Goal: Task Accomplishment & Management: Use online tool/utility

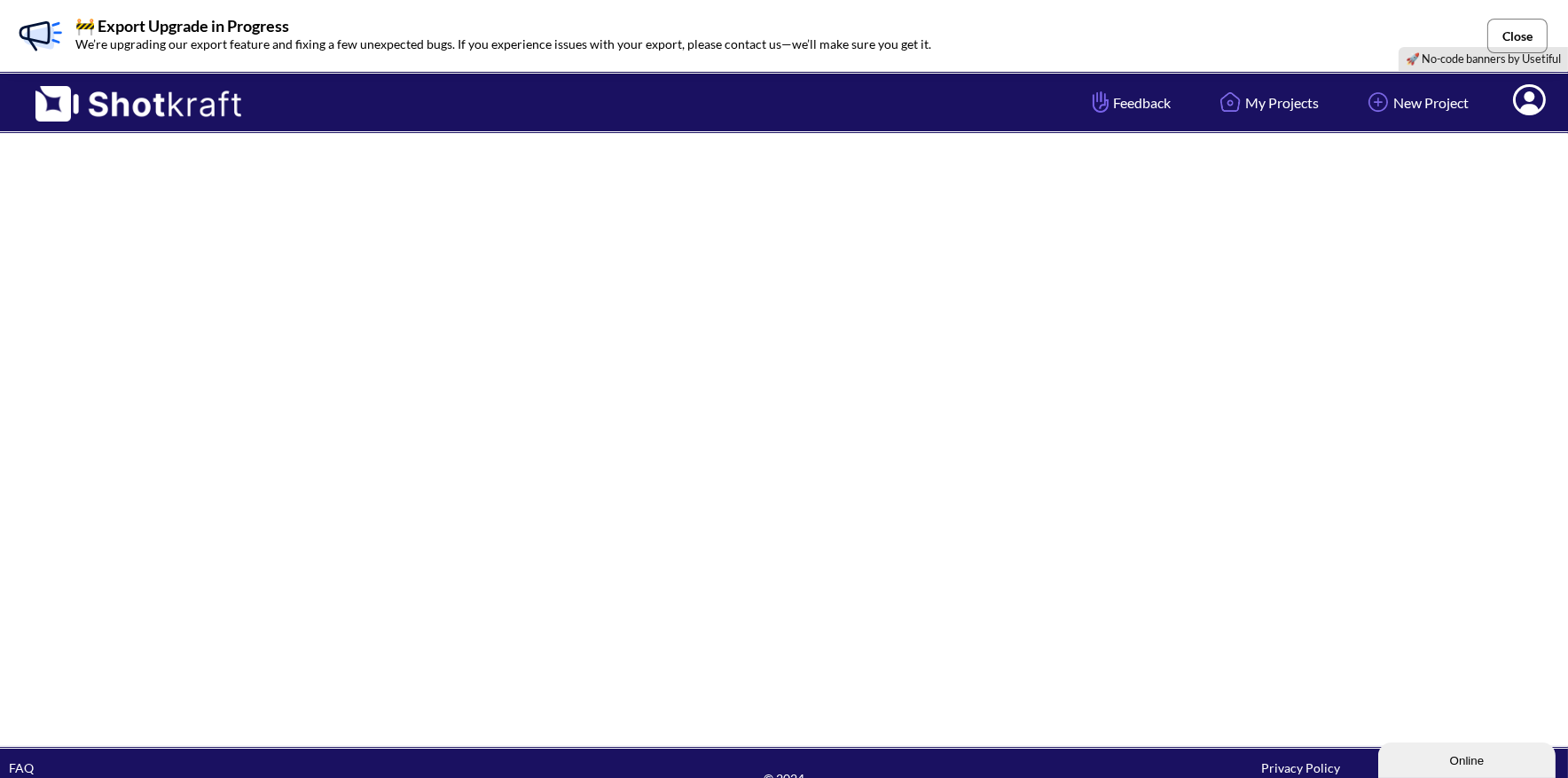
click at [1509, 36] on button "Close" at bounding box center [1517, 35] width 60 height 35
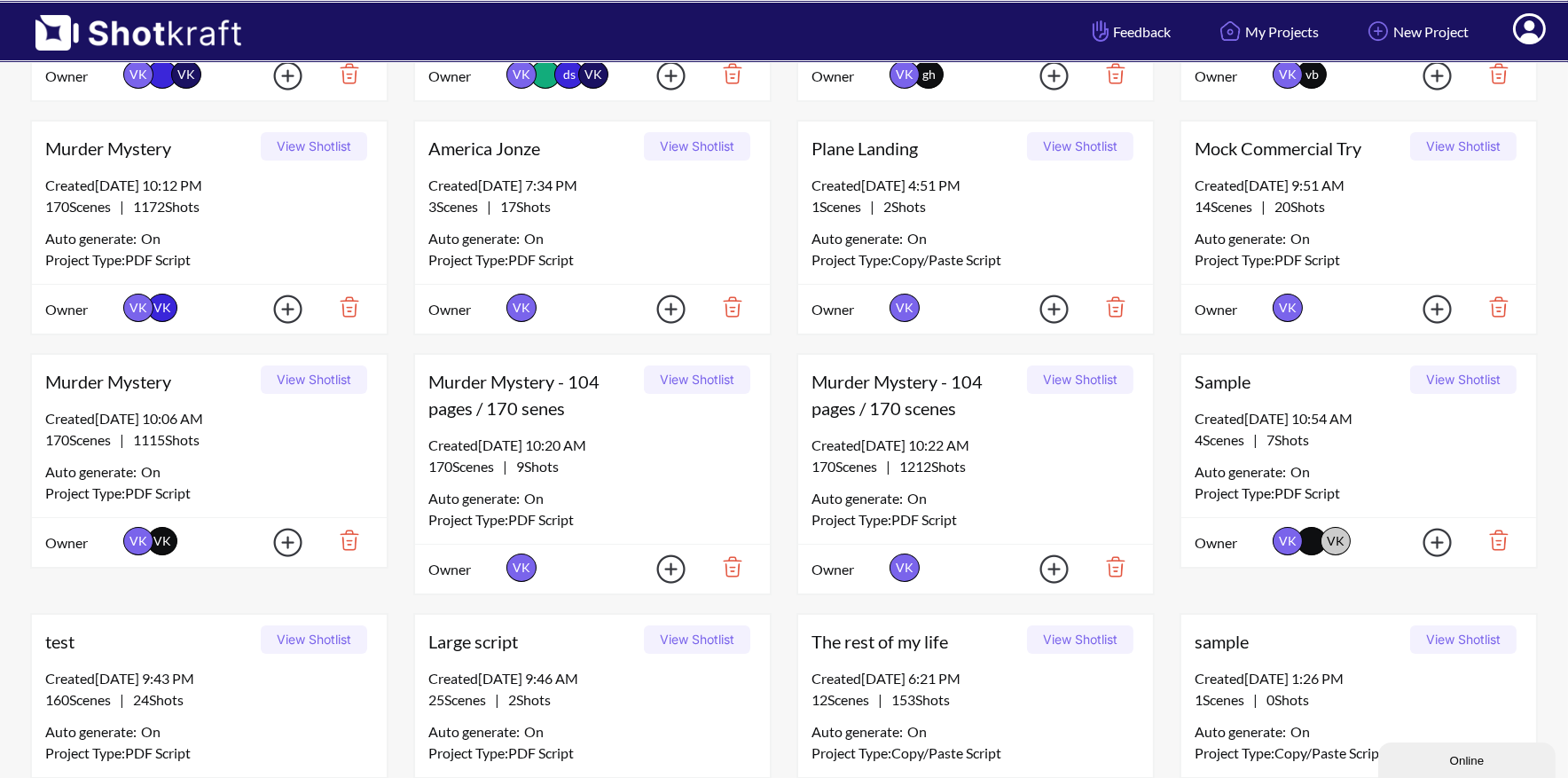
scroll to position [352, 0]
click at [1080, 374] on button "View Shotlist" at bounding box center [1080, 378] width 107 height 29
